Goal: Use online tool/utility: Utilize a website feature to perform a specific function

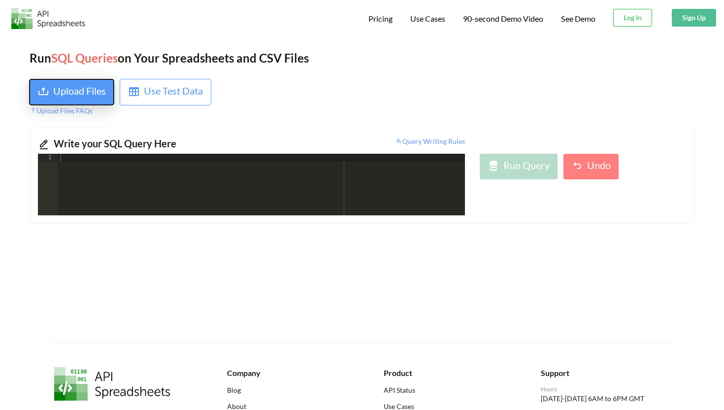
click at [57, 86] on div "Upload Files" at bounding box center [79, 92] width 53 height 18
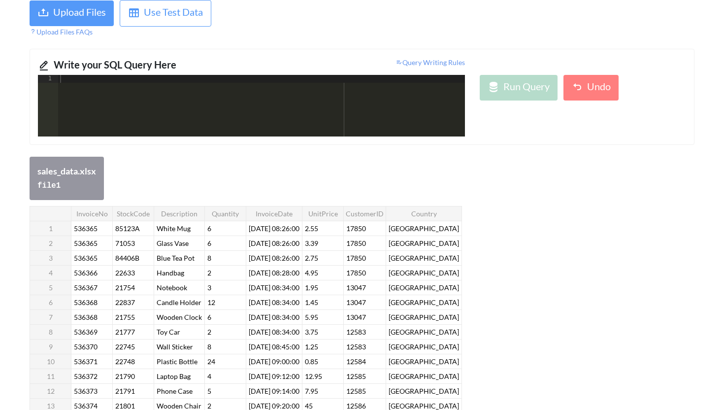
scroll to position [85, 0]
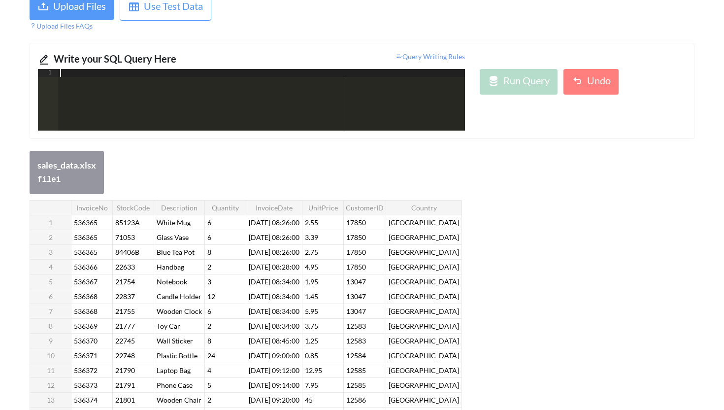
click at [82, 99] on div at bounding box center [261, 107] width 407 height 77
click at [397, 59] on icon at bounding box center [399, 56] width 7 height 7
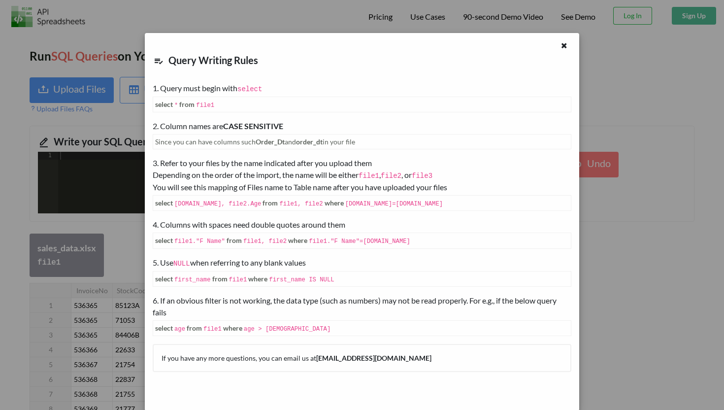
scroll to position [0, 0]
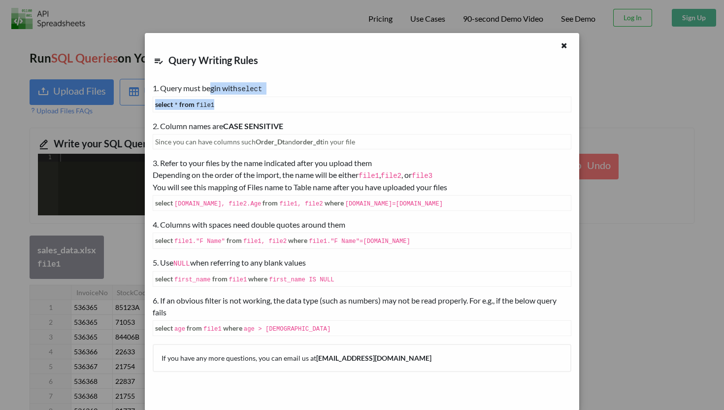
drag, startPoint x: 211, startPoint y: 83, endPoint x: 244, endPoint y: 123, distance: 51.9
click at [225, 108] on div "1. Query must begin with select select * from file1" at bounding box center [362, 97] width 419 height 30
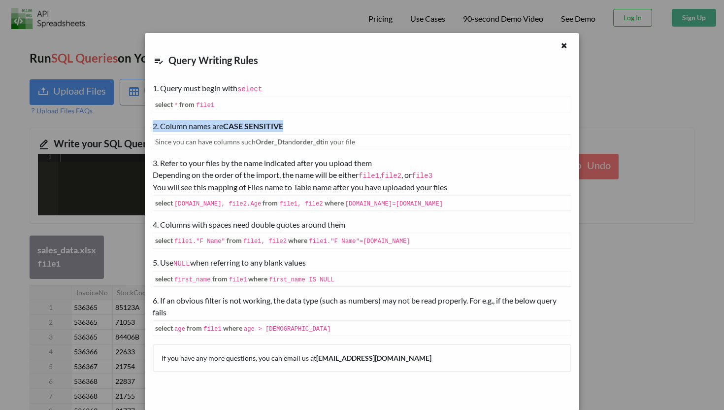
drag, startPoint x: 155, startPoint y: 122, endPoint x: 304, endPoint y: 122, distance: 149.3
click at [304, 122] on div "2. Column names are CASE SENSITIVE" at bounding box center [362, 126] width 419 height 12
click at [564, 47] on icon at bounding box center [564, 44] width 8 height 7
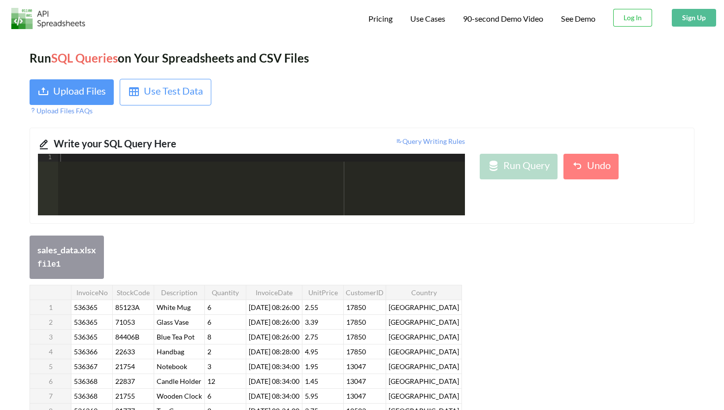
click at [261, 180] on div at bounding box center [261, 192] width 407 height 77
click at [147, 161] on div "select * from file1 city not in ( "" )" at bounding box center [261, 192] width 407 height 77
click at [188, 159] on div "select * from file1 Country not in ( "" )" at bounding box center [261, 192] width 407 height 77
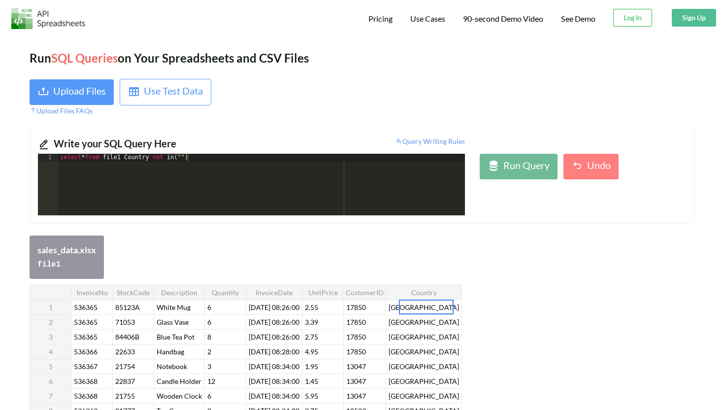
drag, startPoint x: 404, startPoint y: 307, endPoint x: 464, endPoint y: 307, distance: 59.6
click at [188, 162] on div "select * from file1 Country not in ( "" )" at bounding box center [261, 192] width 407 height 77
paste textarea
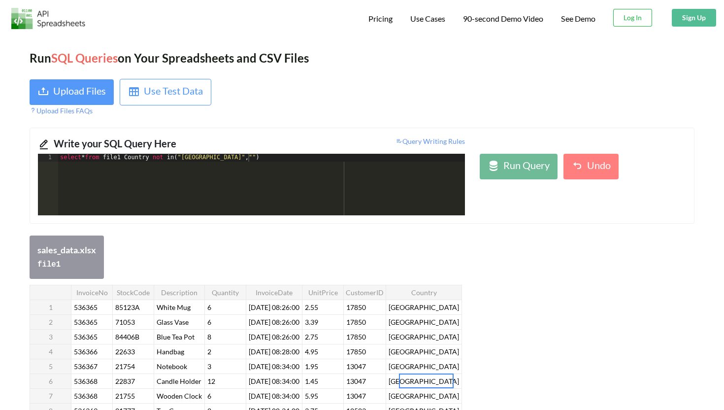
click at [249, 161] on div "select * from file1 Country not in ( "[GEOGRAPHIC_DATA]" , "" )" at bounding box center [261, 192] width 407 height 77
click at [309, 163] on div "select * from file1 Country not in ( "[GEOGRAPHIC_DATA]" , "[GEOGRAPHIC_DATA]" )" at bounding box center [261, 192] width 407 height 77
click at [130, 160] on div "select * from file1 Country not in ( "[GEOGRAPHIC_DATA]" , "[GEOGRAPHIC_DATA]" )" at bounding box center [261, 192] width 407 height 77
click at [314, 160] on div "select * from file1 where Country not in ( "[GEOGRAPHIC_DATA]" , "[GEOGRAPHIC_D…" at bounding box center [261, 192] width 407 height 77
click at [335, 292] on th "UnitPrice" at bounding box center [322, 292] width 41 height 15
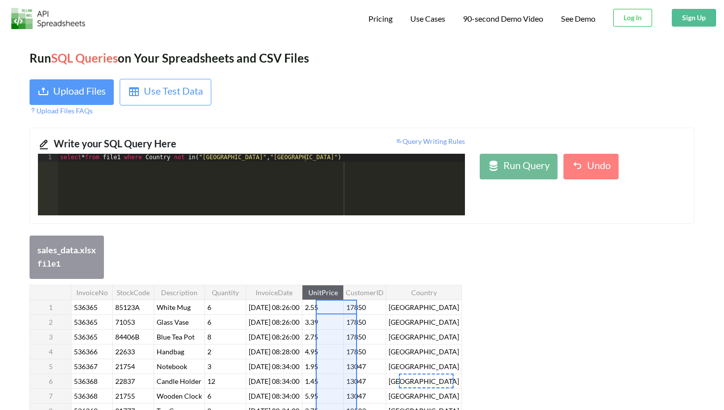
click at [335, 292] on th "UnitPrice" at bounding box center [322, 292] width 41 height 15
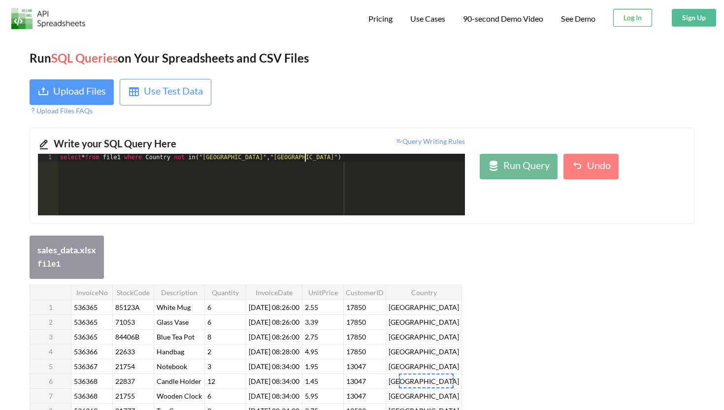
click at [313, 154] on div "select * from file1 where Country not in ( "[GEOGRAPHIC_DATA]" , "[GEOGRAPHIC_D…" at bounding box center [261, 192] width 407 height 77
click at [305, 160] on div "select * from file1 where Country not in ( "[GEOGRAPHIC_DATA]" , "[GEOGRAPHIC_D…" at bounding box center [261, 192] width 407 height 77
click at [402, 159] on div "select * from file1 where Country not in ( "[GEOGRAPHIC_DATA]" , "[GEOGRAPHIC_D…" at bounding box center [261, 192] width 407 height 77
click at [425, 160] on div "select * from file1 where Country not in ( "[GEOGRAPHIC_DATA]" , "[GEOGRAPHIC_D…" at bounding box center [261, 192] width 407 height 77
click at [302, 159] on div "select * from file1 where Country not in ( "[GEOGRAPHIC_DATA]" , "[GEOGRAPHIC_D…" at bounding box center [329, 192] width 543 height 77
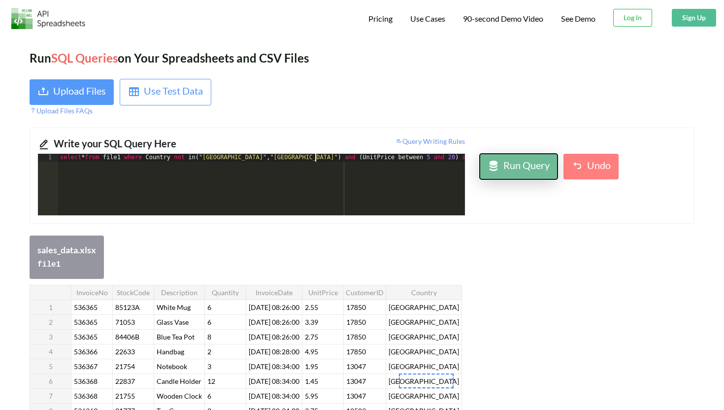
click at [525, 172] on div "Run Query" at bounding box center [526, 167] width 46 height 18
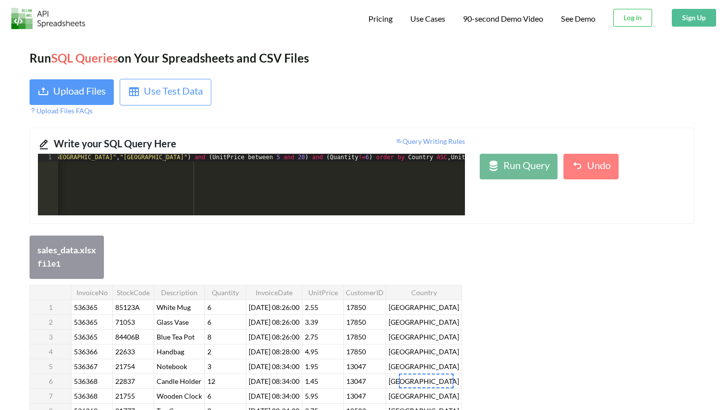
click at [463, 160] on div "select * from file1 where Country not in ( "[GEOGRAPHIC_DATA]" , "[GEOGRAPHIC_D…" at bounding box center [186, 192] width 557 height 77
click at [523, 166] on div "Run Query" at bounding box center [526, 167] width 46 height 18
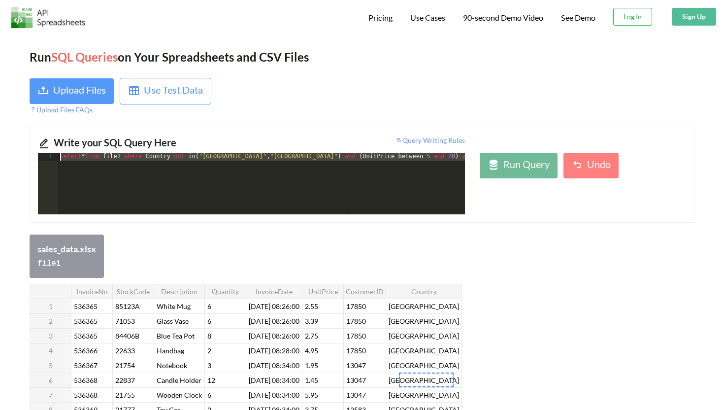
scroll to position [0, 0]
drag, startPoint x: 465, startPoint y: 161, endPoint x: 45, endPoint y: 159, distance: 419.7
click at [45, 159] on div "1 select * from file1 where Country not in ( "[GEOGRAPHIC_DATA]" , "[GEOGRAPHIC…" at bounding box center [251, 184] width 427 height 62
click at [270, 159] on div "select * from file1 where Country not in ( "[GEOGRAPHIC_DATA]" , "[GEOGRAPHIC_D…" at bounding box center [338, 191] width 561 height 77
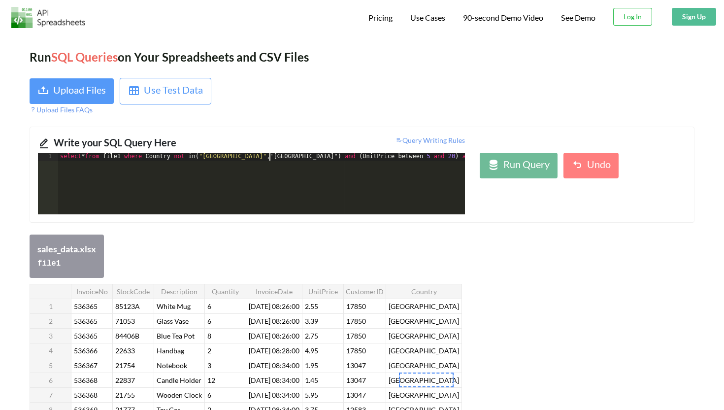
click at [297, 159] on div "select * from file1 where Country not in ( "[GEOGRAPHIC_DATA]" ,' [GEOGRAPHIC_D…" at bounding box center [338, 191] width 561 height 77
click at [261, 160] on div "select * from file1 where Country not in ( "[GEOGRAPHIC_DATA]" , '[GEOGRAPHIC_D…" at bounding box center [338, 191] width 561 height 77
click at [207, 158] on div "select * from file1 where Country not in ( " [GEOGRAPHIC_DATA] ',' [GEOGRAPHIC_…" at bounding box center [338, 191] width 561 height 77
click at [303, 187] on div "select * from file1 where Country not in ( '[GEOGRAPHIC_DATA]' , '[GEOGRAPHIC_D…" at bounding box center [338, 191] width 561 height 77
click at [526, 171] on div "Run Query" at bounding box center [526, 166] width 46 height 18
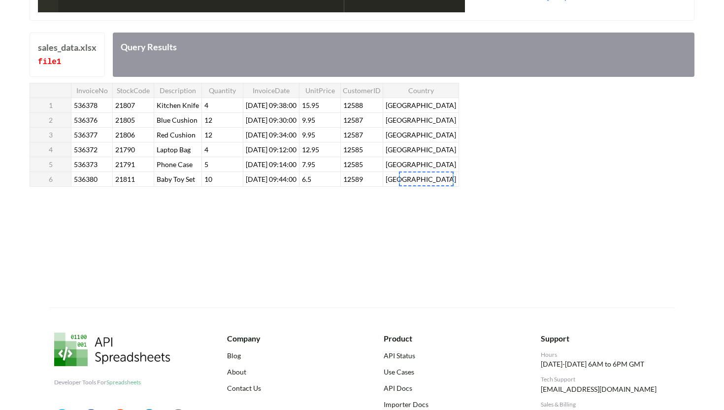
scroll to position [202, 0]
click at [397, 295] on div "Run SQL Queries on Your Spreadsheets and CSV Files Upload Files Use Test Data U…" at bounding box center [362, 70] width 724 height 476
click at [465, 266] on div "Run SQL Queries on Your Spreadsheets and CSV Files Upload Files Use Test Data U…" at bounding box center [362, 70] width 724 height 476
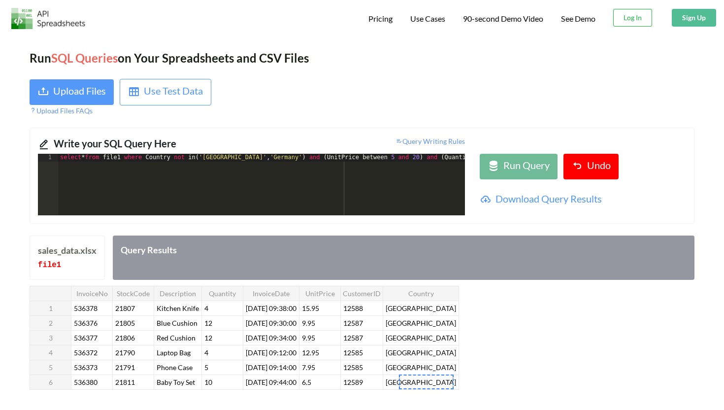
scroll to position [0, 154]
click at [306, 176] on div "select * from file1 where Country not in ( '[GEOGRAPHIC_DATA]' , '[GEOGRAPHIC_D…" at bounding box center [184, 192] width 561 height 77
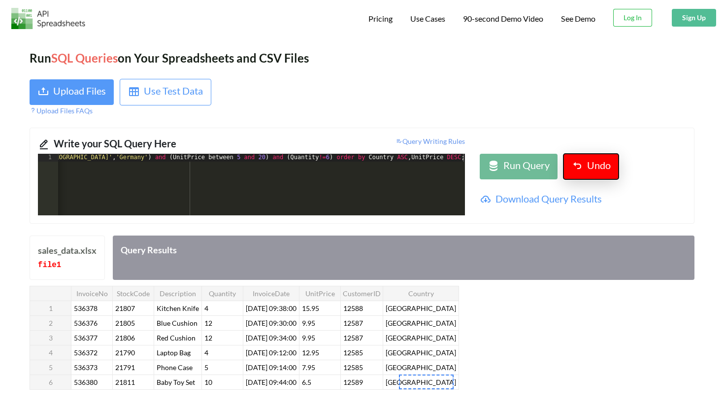
click at [592, 158] on div "Undo" at bounding box center [599, 167] width 24 height 18
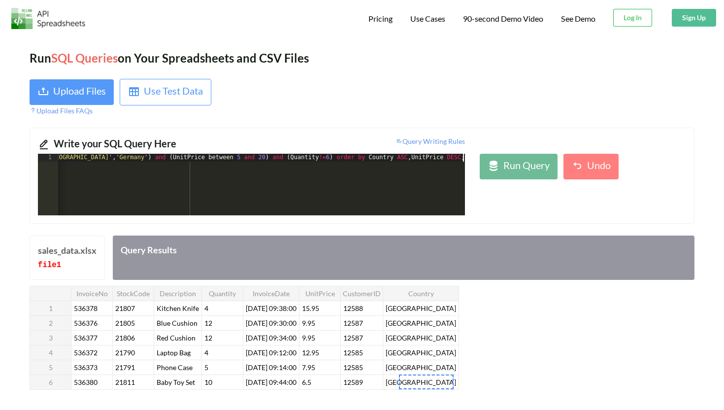
click at [462, 163] on div "select * from file1 where Country not in ( '[GEOGRAPHIC_DATA]' , '[GEOGRAPHIC_D…" at bounding box center [184, 192] width 561 height 77
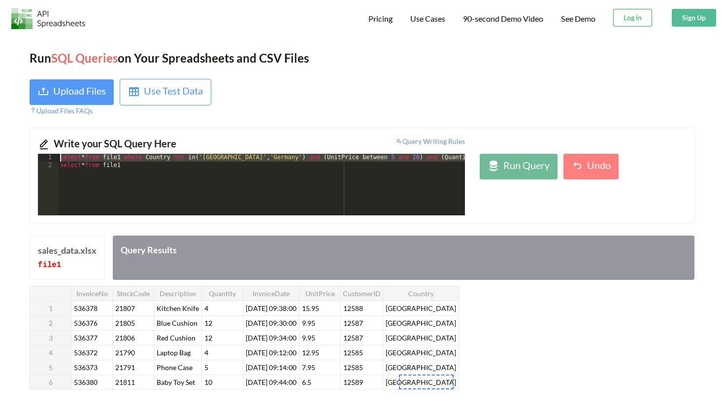
scroll to position [0, 0]
drag, startPoint x: 464, startPoint y: 161, endPoint x: 28, endPoint y: 153, distance: 436.5
click at [28, 153] on div "Run SQL Queries on Your Spreadsheets and CSV Files Upload Files Use Test Data U…" at bounding box center [362, 272] width 724 height 476
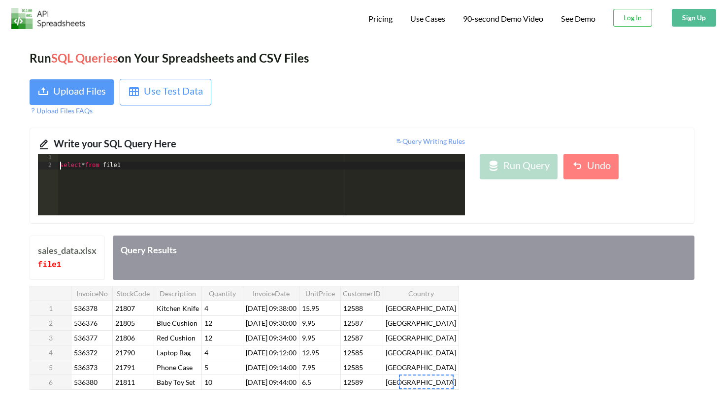
click at [59, 167] on div "select * from file1" at bounding box center [261, 192] width 407 height 77
click at [144, 164] on div "select * from file1" at bounding box center [261, 192] width 407 height 77
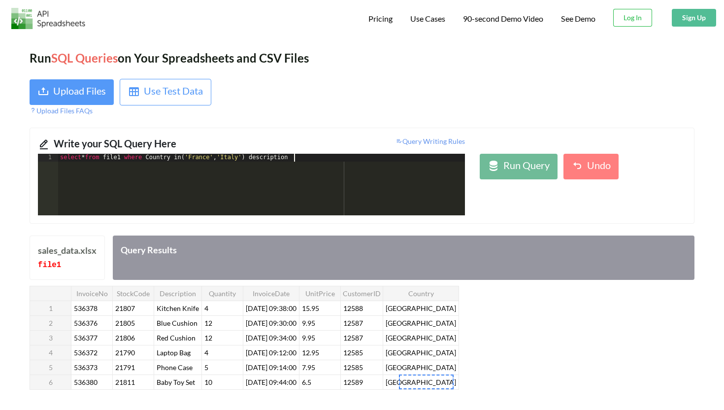
click at [258, 158] on div "select * from file1 where Country in ( '[GEOGRAPHIC_DATA]' , '[GEOGRAPHIC_DATA]…" at bounding box center [261, 192] width 407 height 77
click at [316, 160] on div "select * from file1 where Country in ( '[GEOGRAPHIC_DATA]' , '[GEOGRAPHIC_DATA]…" at bounding box center [261, 192] width 407 height 77
click at [299, 161] on div "select * from file1 where Country in ( '[GEOGRAPHIC_DATA]' , '[GEOGRAPHIC_DATA]…" at bounding box center [261, 192] width 407 height 77
click at [299, 294] on th "InvoiceDate" at bounding box center [271, 293] width 56 height 15
click at [334, 160] on div "select * from file1 where Country in ( '[GEOGRAPHIC_DATA]' , '[GEOGRAPHIC_DATA]…" at bounding box center [261, 192] width 407 height 77
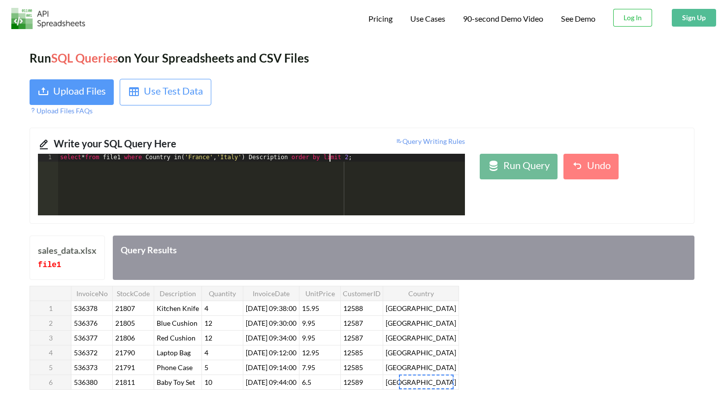
click at [331, 159] on div "select * from file1 where Country in ( '[GEOGRAPHIC_DATA]' , '[GEOGRAPHIC_DATA]…" at bounding box center [261, 192] width 407 height 77
drag, startPoint x: 295, startPoint y: 161, endPoint x: 257, endPoint y: 160, distance: 37.5
click at [257, 161] on div "select * from file1 where Country in ( '[GEOGRAPHIC_DATA]' , '[GEOGRAPHIC_DATA]…" at bounding box center [261, 192] width 407 height 77
click at [301, 175] on div "select * from file1 where Country in ( '[GEOGRAPHIC_DATA]' , '[GEOGRAPHIC_DATA]…" at bounding box center [261, 192] width 407 height 77
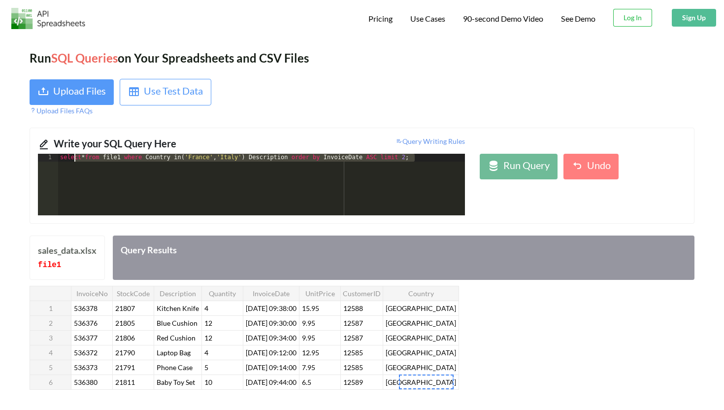
drag, startPoint x: 424, startPoint y: 160, endPoint x: 73, endPoint y: 159, distance: 350.7
click at [73, 159] on div "select * from file1 where Country in ( '[GEOGRAPHIC_DATA]' , '[GEOGRAPHIC_DATA]…" at bounding box center [261, 192] width 407 height 77
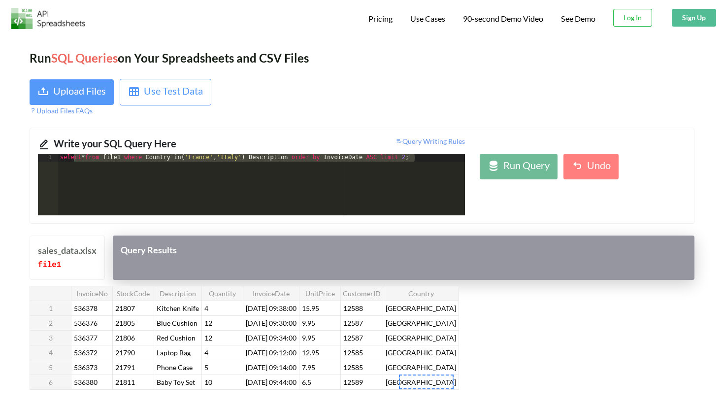
click at [357, 249] on div "Query Results" at bounding box center [404, 257] width 582 height 44
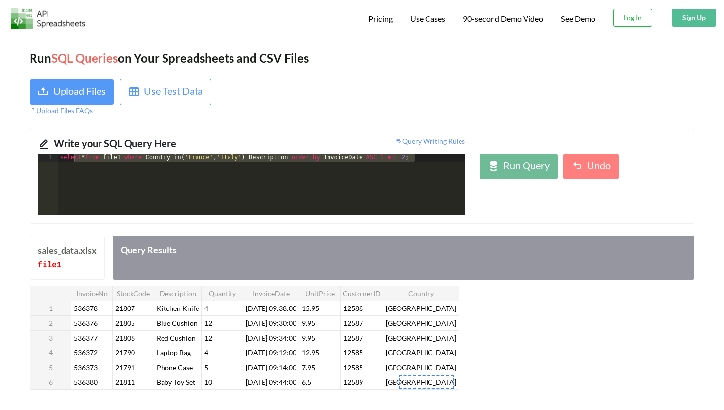
click at [346, 197] on div "select * from file1 where Country in ( '[GEOGRAPHIC_DATA]' , '[GEOGRAPHIC_DATA]…" at bounding box center [261, 192] width 407 height 77
drag, startPoint x: 418, startPoint y: 162, endPoint x: 48, endPoint y: 157, distance: 369.5
click at [48, 157] on div "1 select * from file1 where Country in ( '[GEOGRAPHIC_DATA]' , '[GEOGRAPHIC_DAT…" at bounding box center [251, 185] width 427 height 62
click at [295, 166] on div "select * from file1 where Country in ( '[GEOGRAPHIC_DATA]' , '[GEOGRAPHIC_DATA]…" at bounding box center [261, 192] width 407 height 77
click at [294, 162] on div "select * from file1 where Country in ( '[GEOGRAPHIC_DATA]' , '[GEOGRAPHIC_DATA]…" at bounding box center [261, 192] width 407 height 77
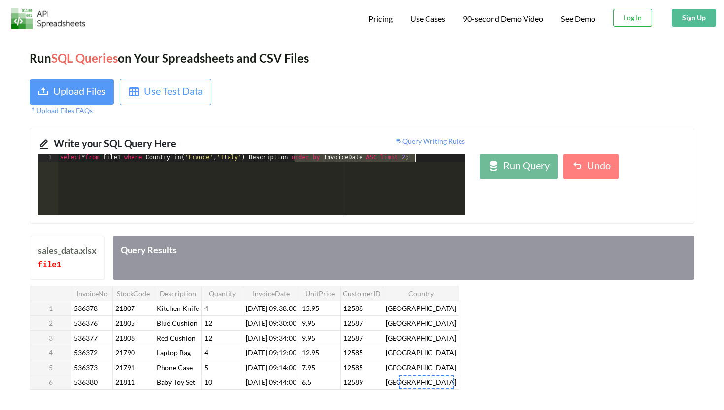
click at [294, 162] on div "select * from file1 where Country in ( '[GEOGRAPHIC_DATA]' , '[GEOGRAPHIC_DATA]…" at bounding box center [261, 185] width 407 height 62
click at [295, 156] on div "select * from file1 where Country in ( '[GEOGRAPHIC_DATA]' , '[GEOGRAPHIC_DATA]…" at bounding box center [261, 192] width 407 height 77
click at [350, 119] on div "Run SQL Queries on Your Spreadsheets and CSV Files Upload Files Use Test Data U…" at bounding box center [362, 272] width 724 height 476
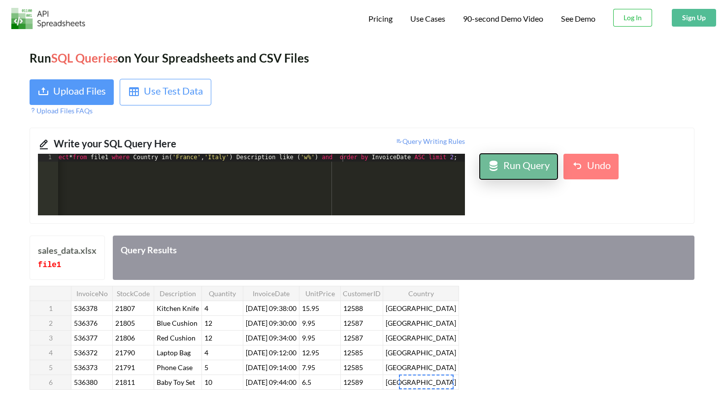
click at [525, 170] on div "Run Query" at bounding box center [526, 167] width 46 height 18
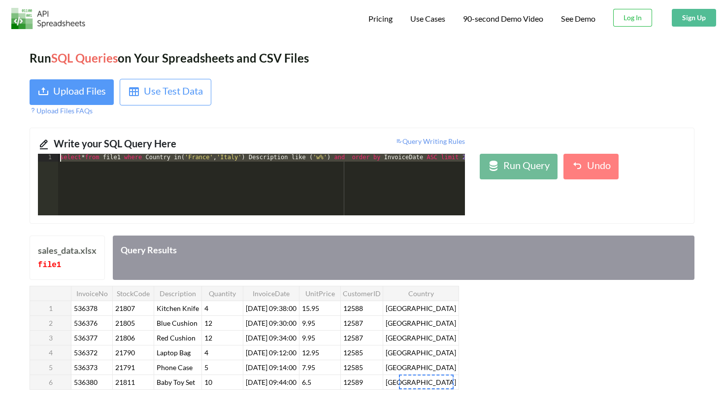
drag, startPoint x: 463, startPoint y: 161, endPoint x: 52, endPoint y: 161, distance: 410.8
click at [52, 161] on div "1 select * from file1 where Country in ( '[GEOGRAPHIC_DATA]' , '[GEOGRAPHIC_DAT…" at bounding box center [251, 185] width 427 height 62
click at [252, 158] on div "select * from file1 where Country in ( '[GEOGRAPHIC_DATA]' , '[GEOGRAPHIC_DATA]…" at bounding box center [267, 192] width 419 height 77
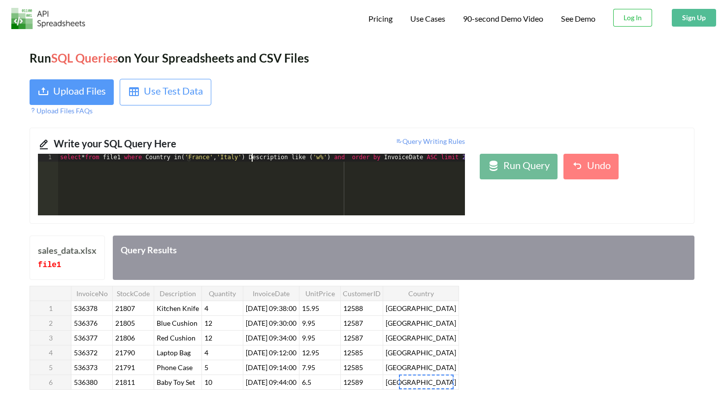
click at [249, 162] on div "select * from file1 where Country in ( '[GEOGRAPHIC_DATA]' , '[GEOGRAPHIC_DATA]…" at bounding box center [267, 192] width 419 height 77
click at [351, 161] on div "select * from file1 where Country in ( '[GEOGRAPHIC_DATA]' , '[GEOGRAPHIC_DATA]…" at bounding box center [274, 192] width 433 height 77
click at [333, 159] on div "select * from file1 where Country in ( '[GEOGRAPHIC_DATA]' , '[GEOGRAPHIC_DATA]…" at bounding box center [273, 192] width 430 height 77
click at [364, 159] on div "select * from file1 where Country in ( '[GEOGRAPHIC_DATA]' , '[GEOGRAPHIC_DATA]…" at bounding box center [271, 192] width 426 height 77
click at [524, 167] on div "Run Query" at bounding box center [526, 167] width 46 height 18
